Goal: Check status: Check status

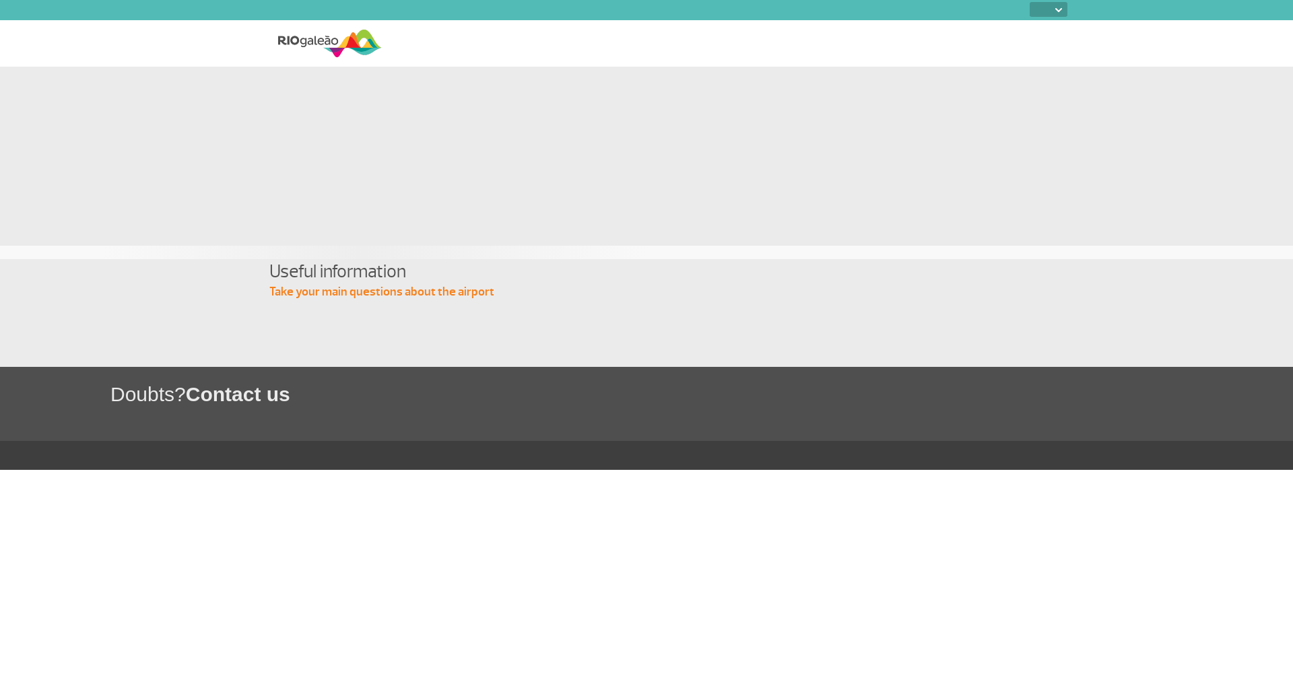
select select
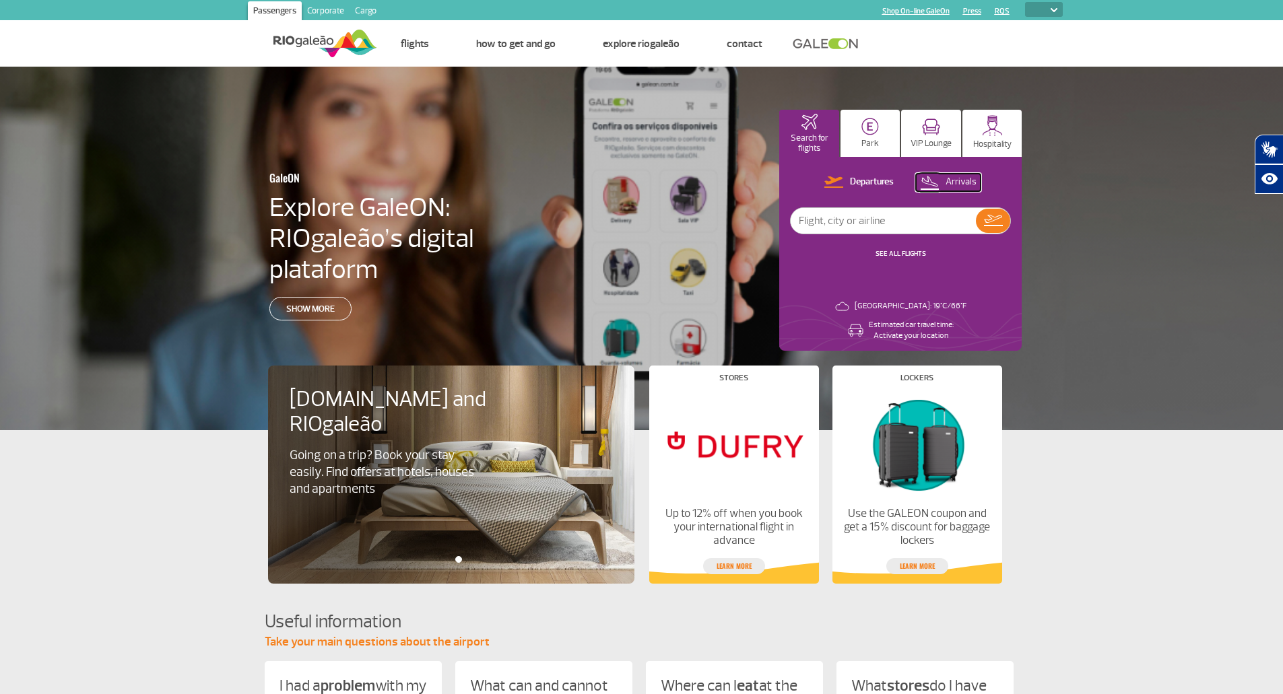
click at [944, 180] on button "Arrivals" at bounding box center [948, 183] width 65 height 18
click at [873, 220] on input "text" at bounding box center [882, 221] width 185 height 26
type input "LA 3874"
click at [994, 221] on img at bounding box center [993, 220] width 20 height 19
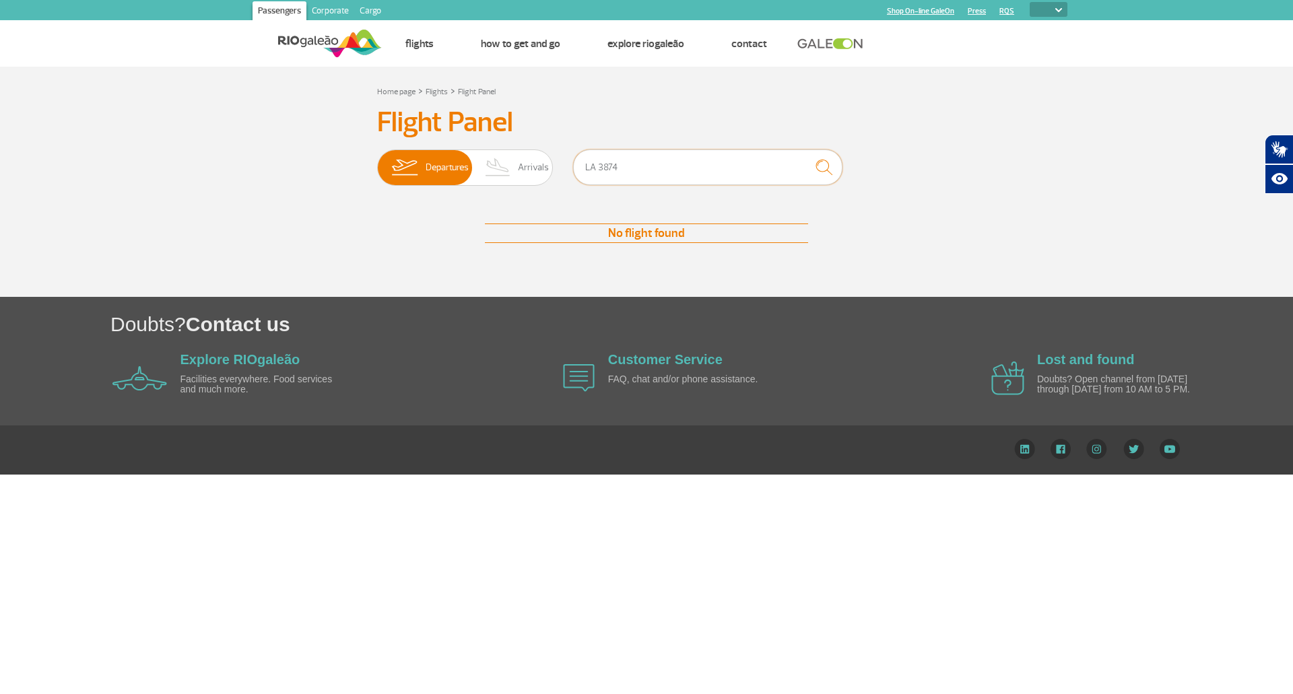
click at [636, 165] on input "LA 3874" at bounding box center [707, 167] width 269 height 36
click at [599, 166] on input "LA 3874" at bounding box center [707, 167] width 269 height 36
type input "LA3874"
click at [511, 168] on img at bounding box center [498, 167] width 40 height 35
click at [377, 161] on input "Departures Arrivals" at bounding box center [377, 161] width 0 height 0
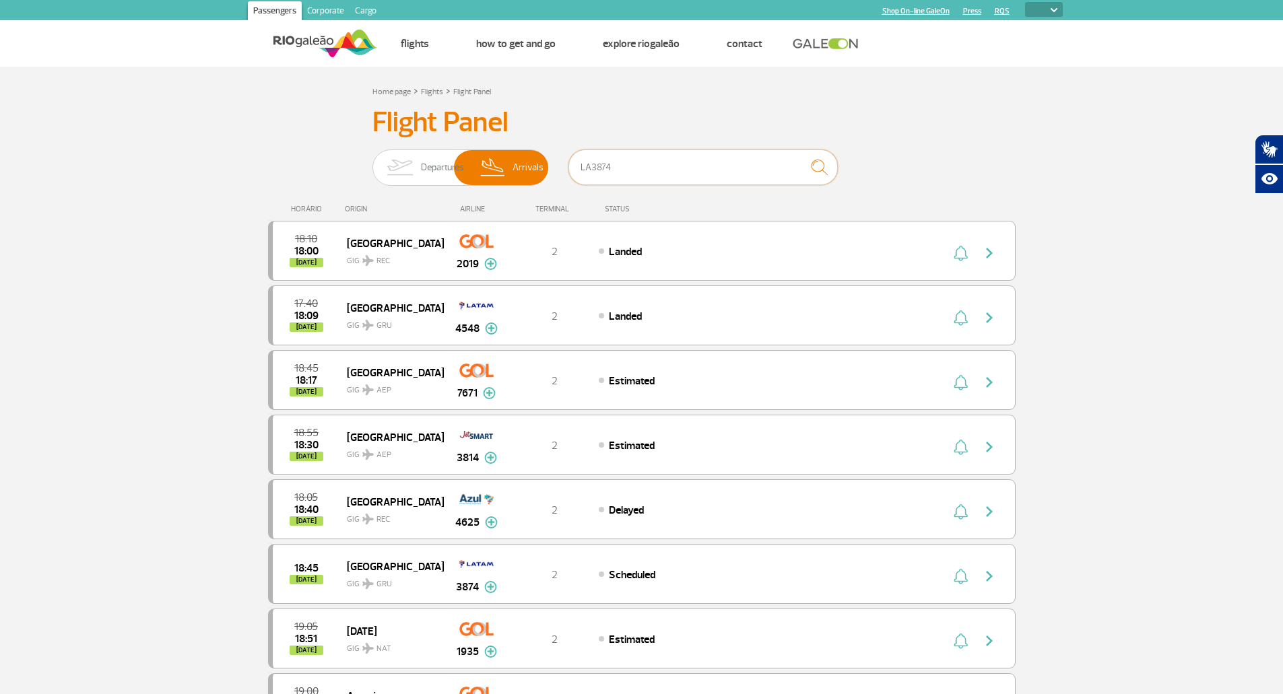
click at [627, 168] on input "LA3874" at bounding box center [702, 167] width 269 height 36
click at [811, 167] on img "submit" at bounding box center [819, 167] width 29 height 28
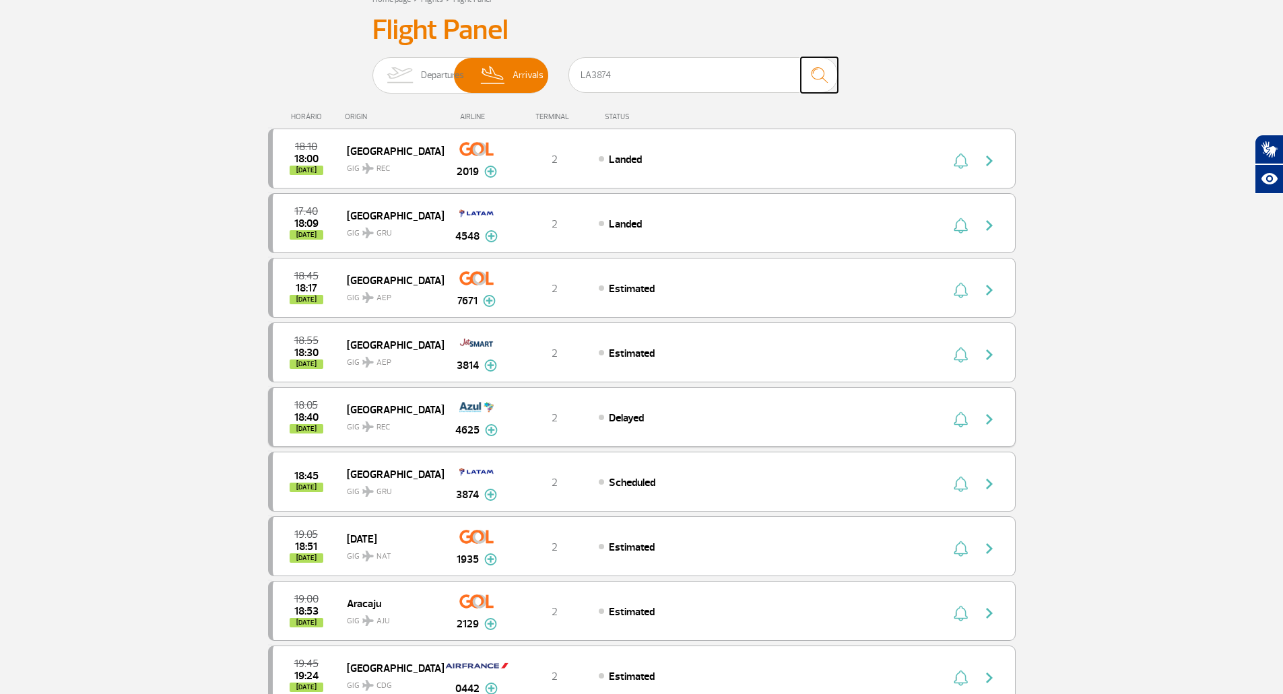
scroll to position [135, 0]
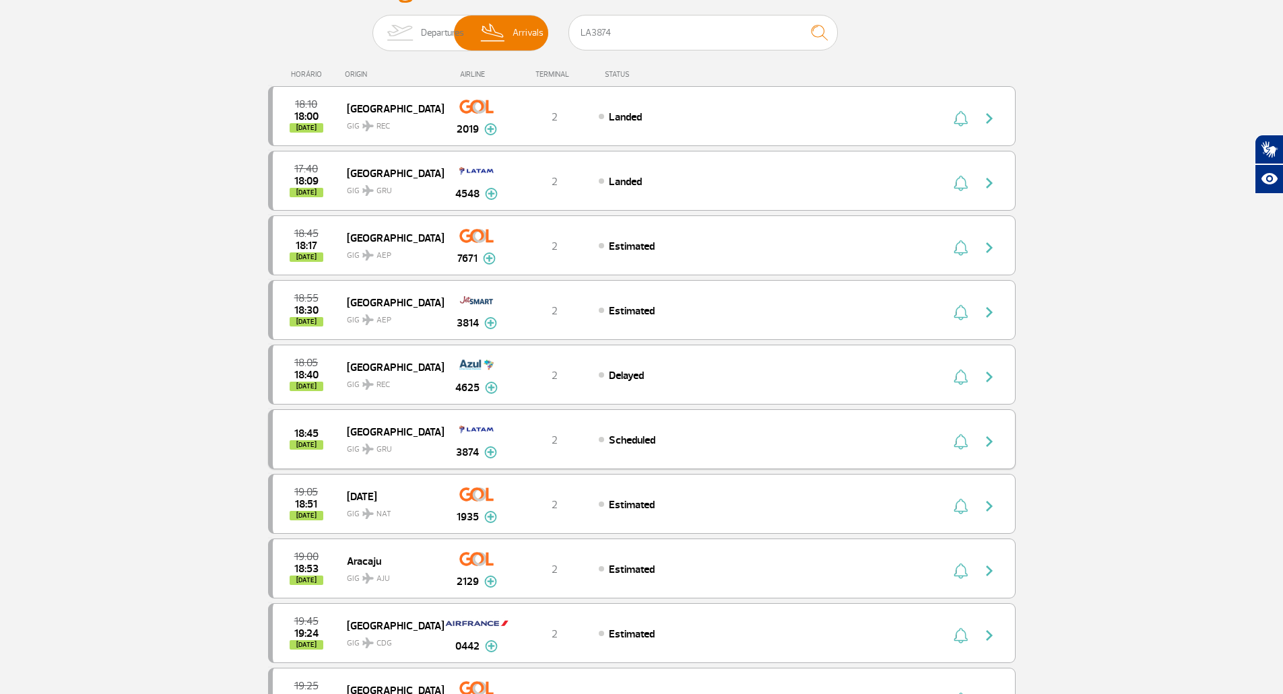
click at [637, 440] on span "Scheduled" at bounding box center [632, 440] width 46 height 13
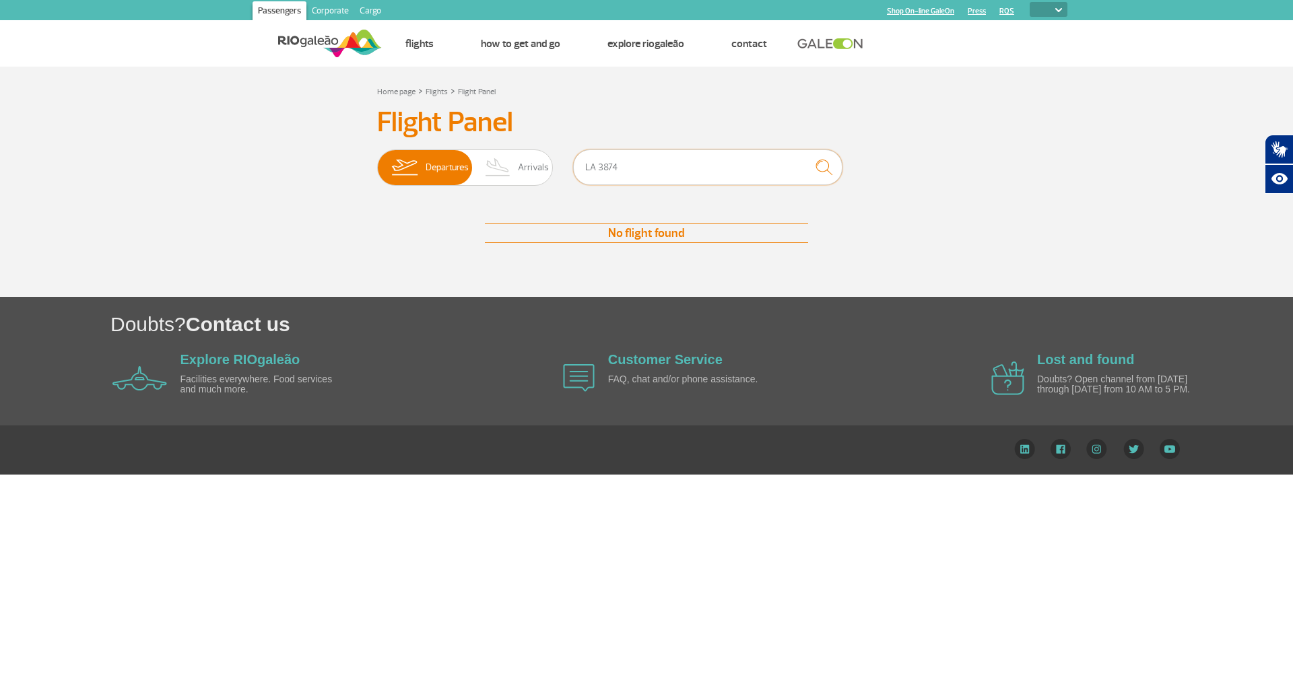
drag, startPoint x: 651, startPoint y: 155, endPoint x: 657, endPoint y: 160, distance: 8.1
click at [657, 160] on input "LA 3874" at bounding box center [707, 167] width 269 height 36
click at [600, 168] on input "LA 3874" at bounding box center [707, 167] width 269 height 36
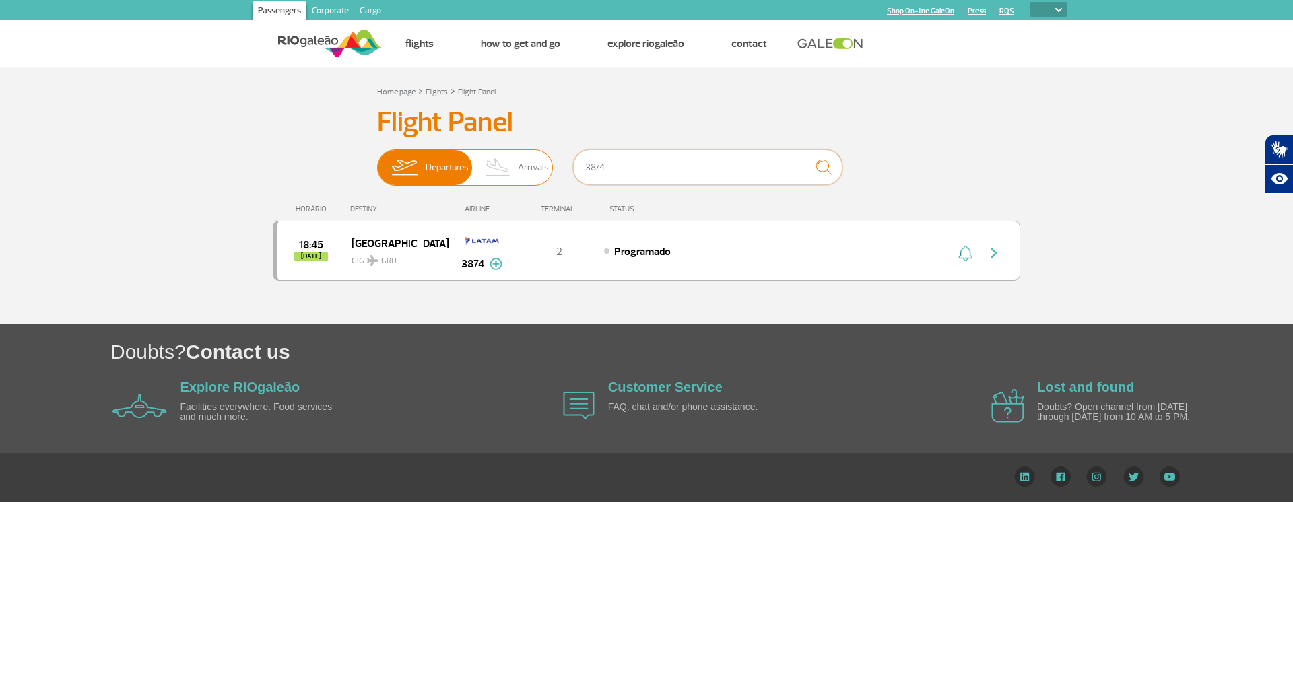
type input "3874"
click at [513, 167] on img at bounding box center [498, 167] width 40 height 35
click at [377, 161] on input "Departures Arrivals" at bounding box center [377, 161] width 0 height 0
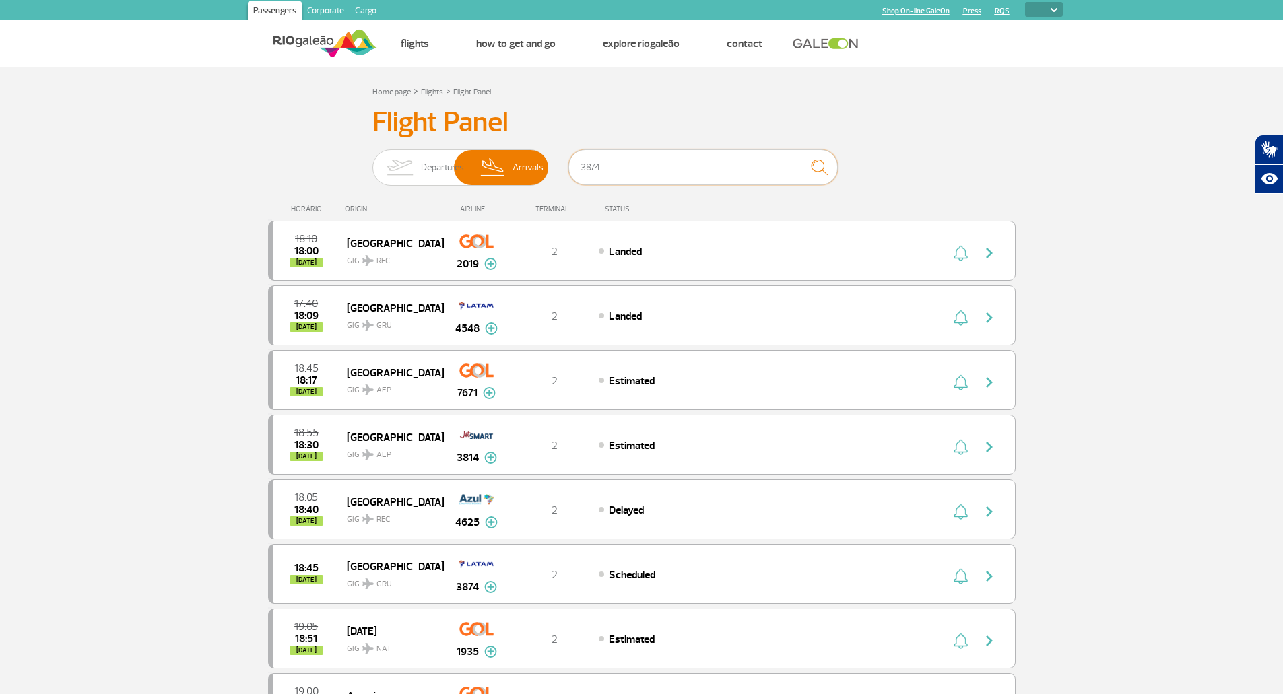
click at [665, 172] on input "3874" at bounding box center [702, 167] width 269 height 36
click at [823, 169] on img "submit" at bounding box center [819, 167] width 29 height 28
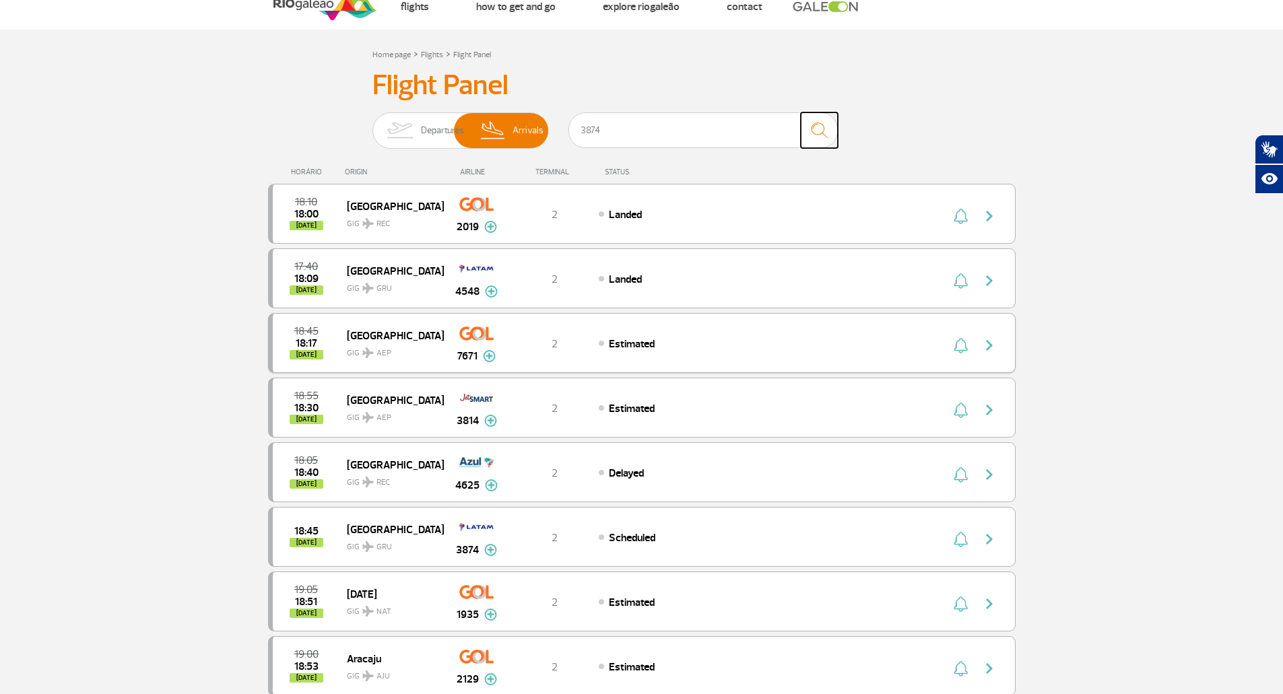
scroll to position [67, 0]
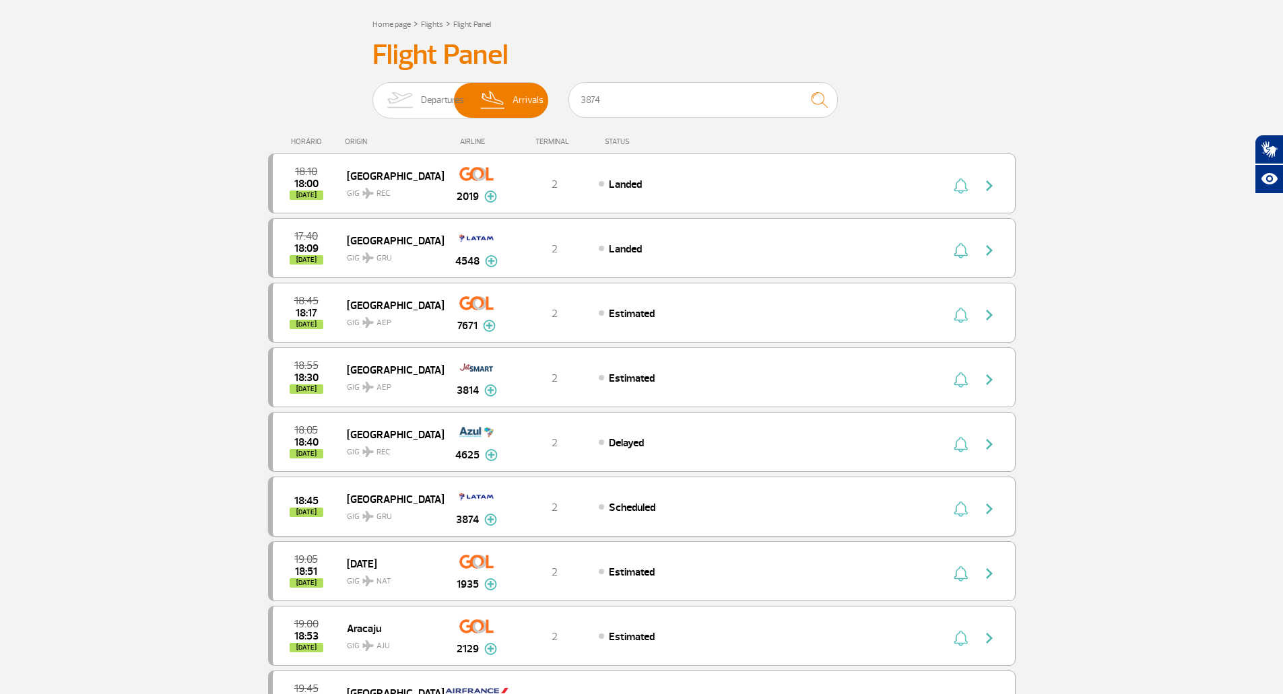
click at [623, 508] on span "Scheduled" at bounding box center [632, 507] width 46 height 13
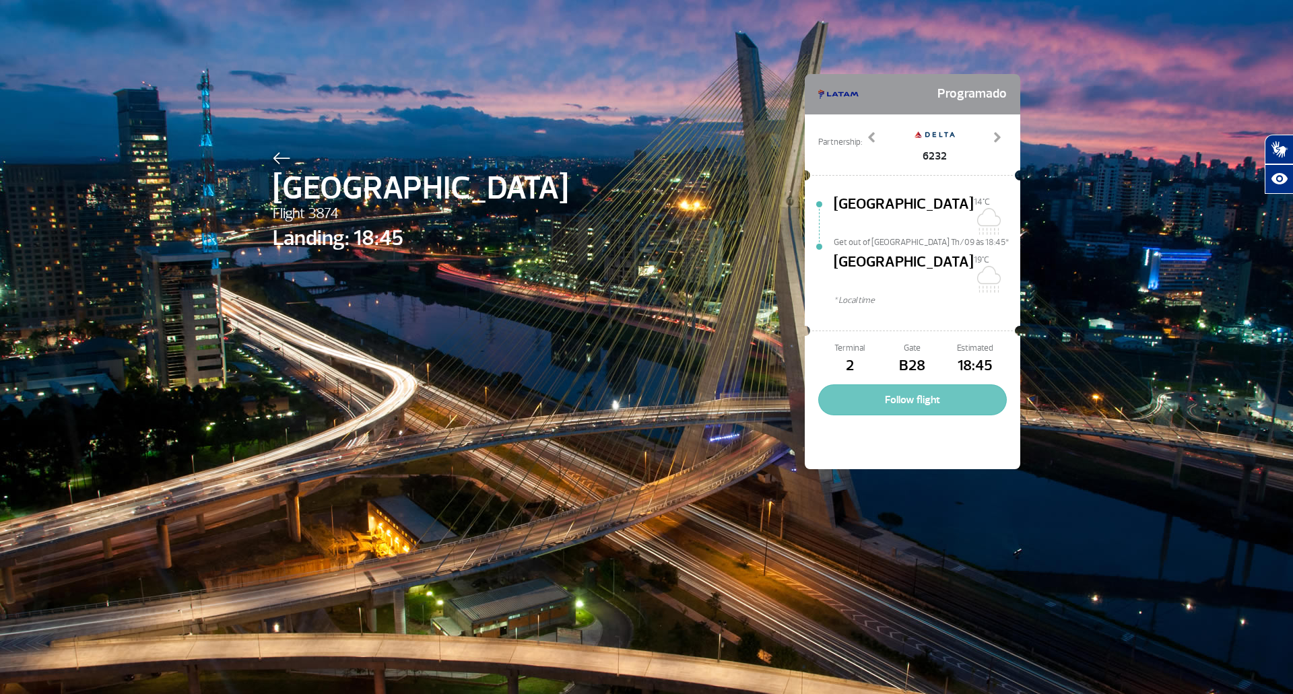
click at [914, 384] on button "Follow flight" at bounding box center [912, 399] width 189 height 31
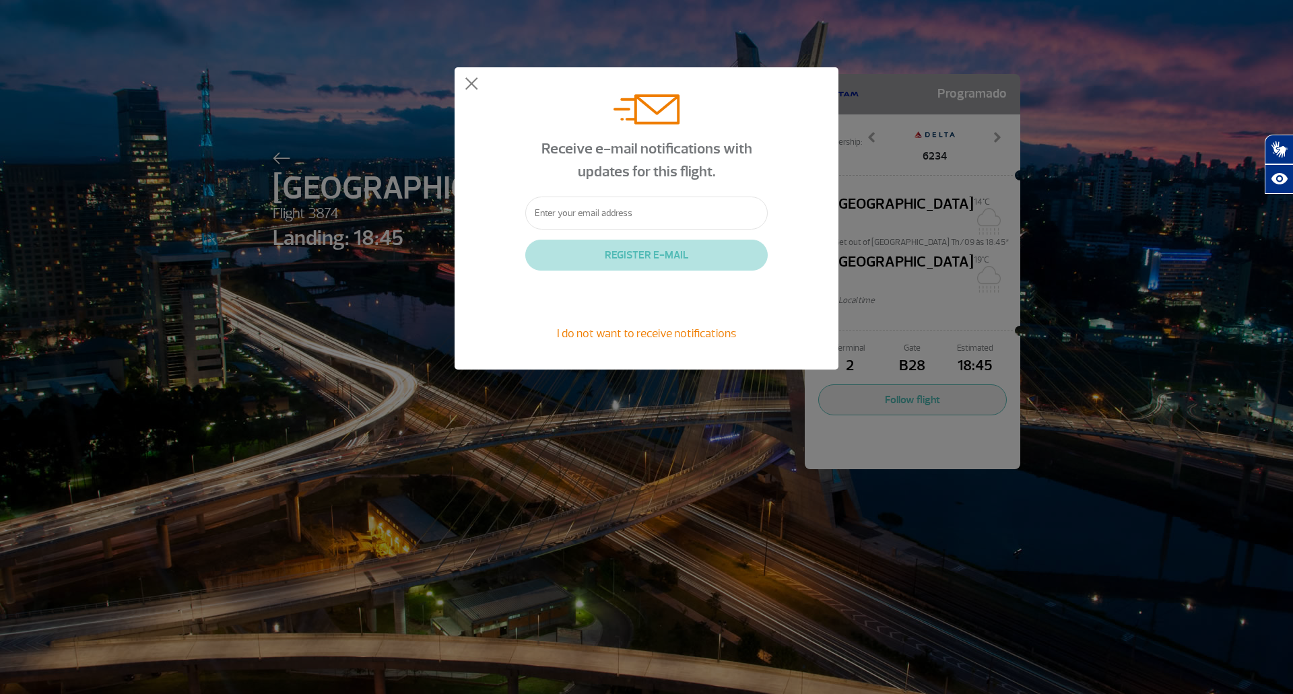
click at [669, 214] on input "text" at bounding box center [646, 213] width 242 height 33
type input "ulecom@mac.com"
click at [663, 260] on button "REGISTER E-MAIL" at bounding box center [646, 255] width 242 height 31
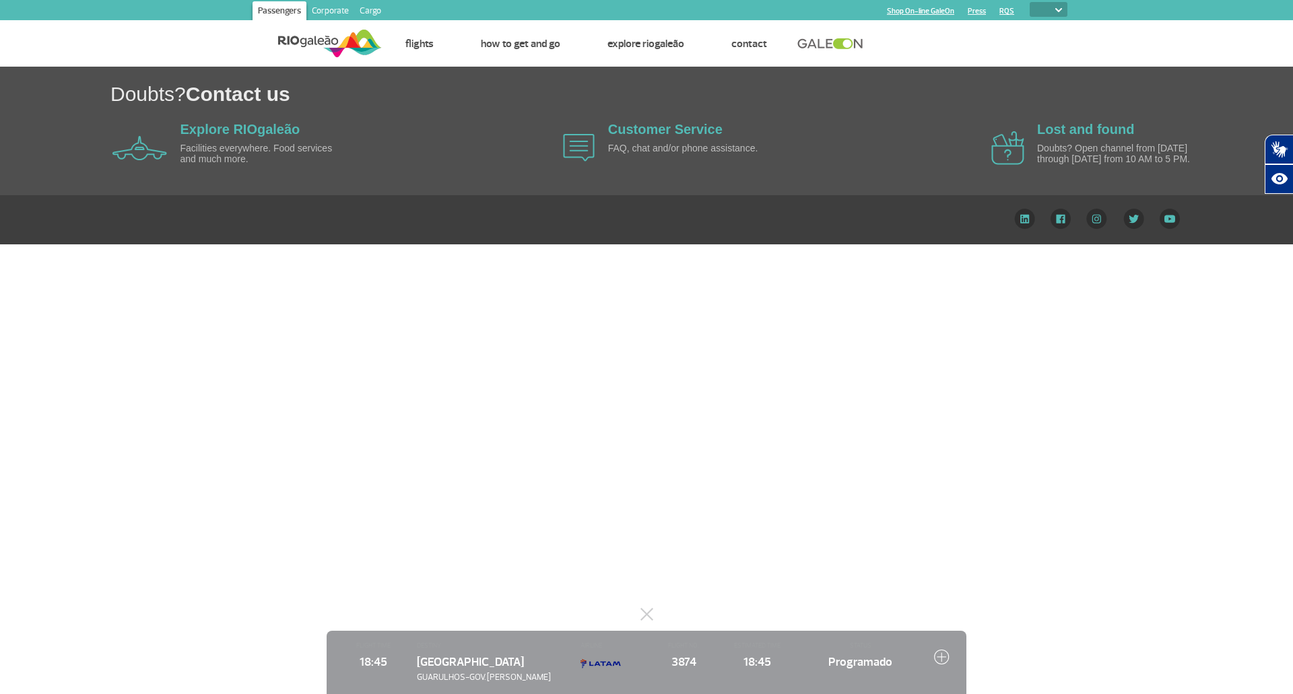
select select
